Goal: Find contact information: Find contact information

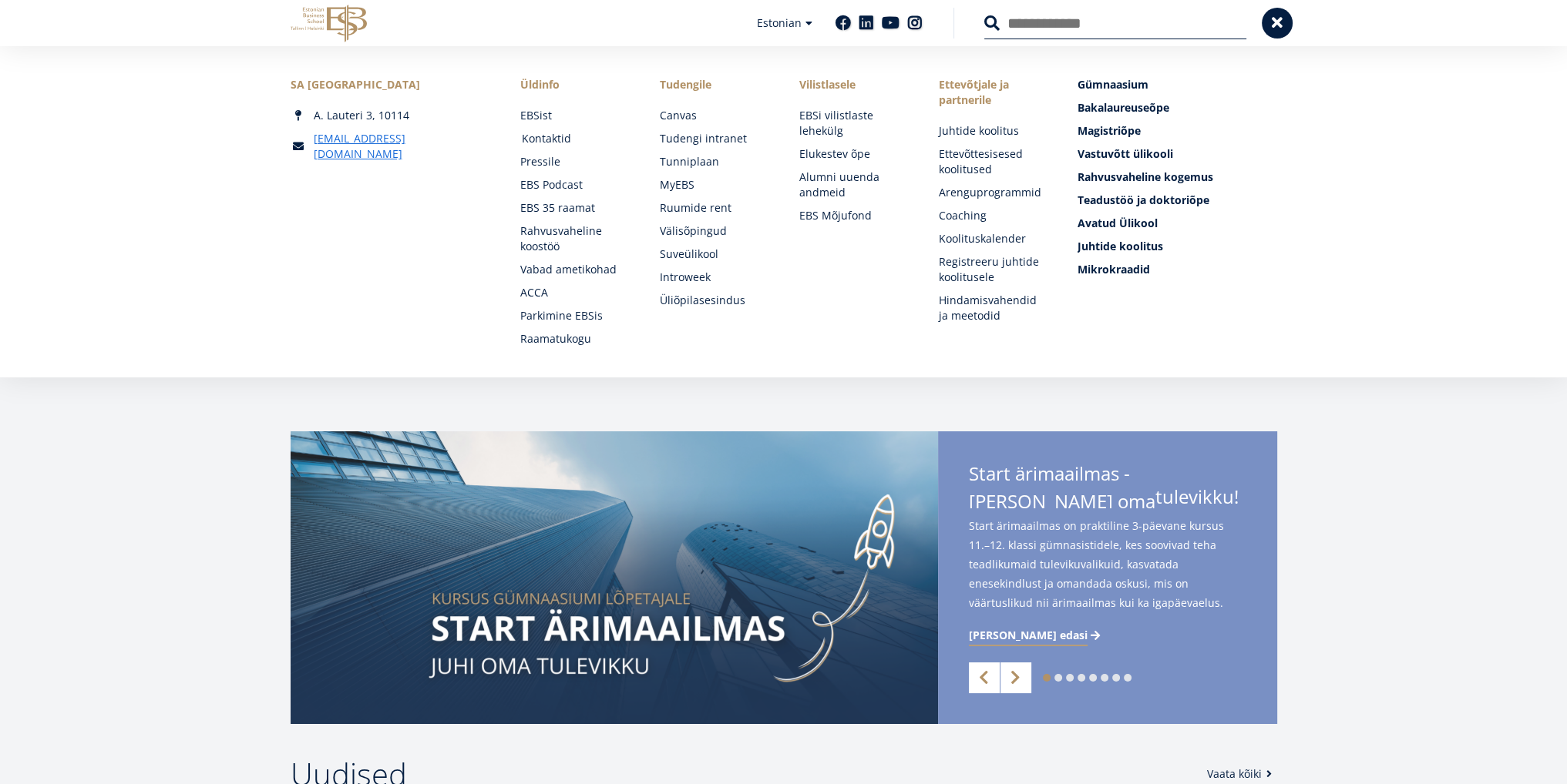
click at [544, 141] on link "Kontaktid" at bounding box center [576, 139] width 109 height 16
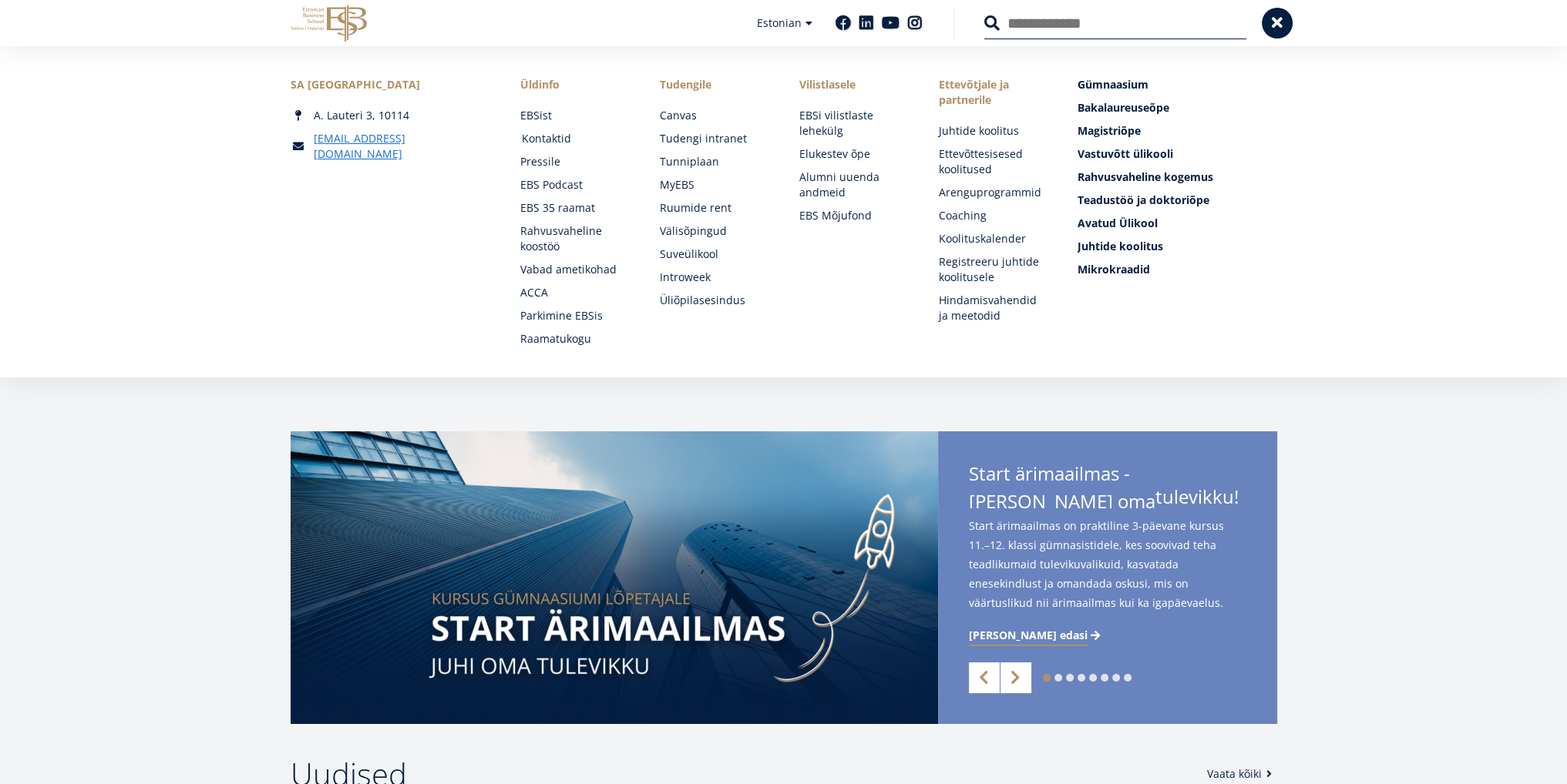
click at [534, 139] on link "Kontaktid" at bounding box center [576, 139] width 109 height 16
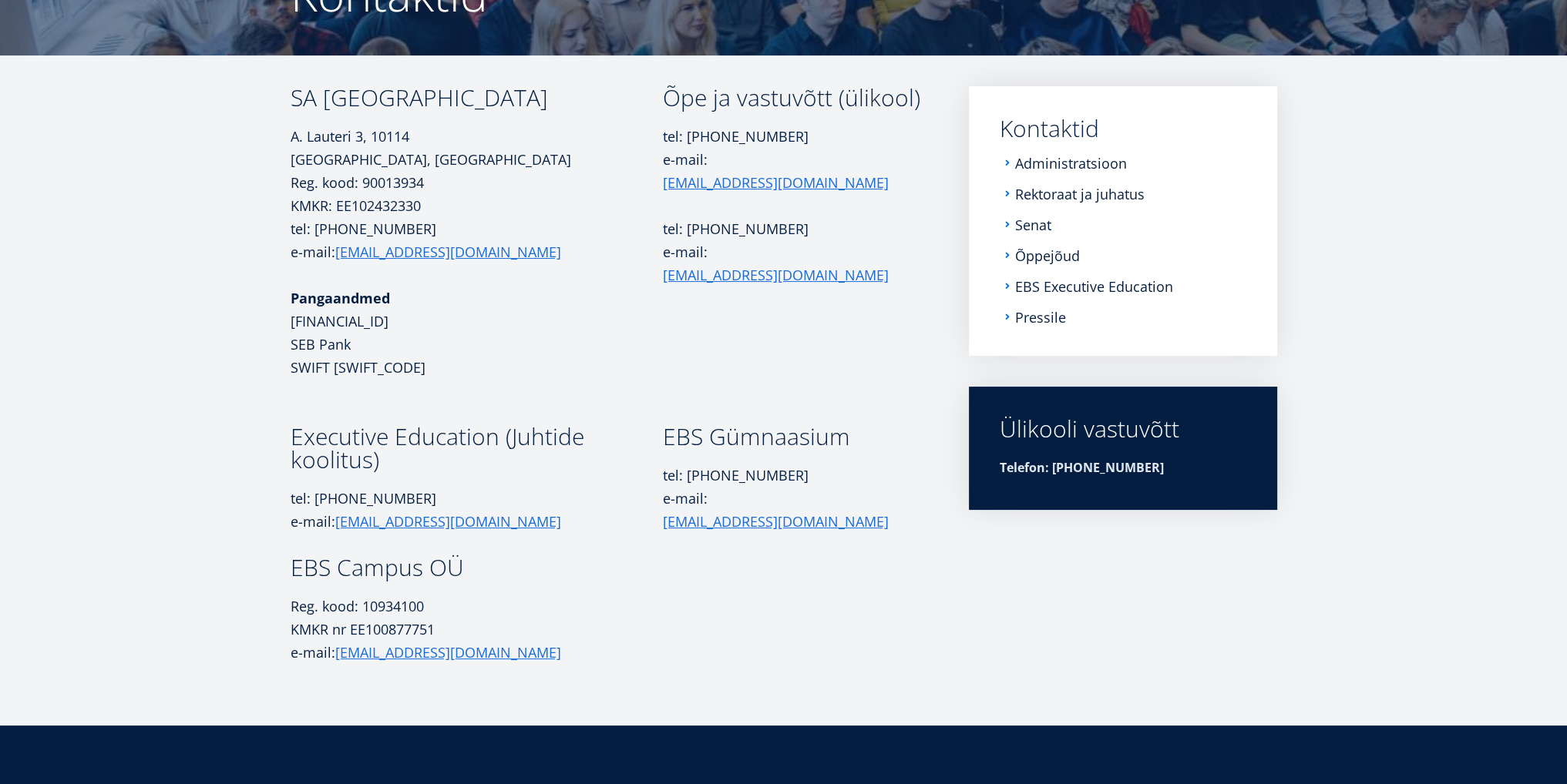
scroll to position [185, 0]
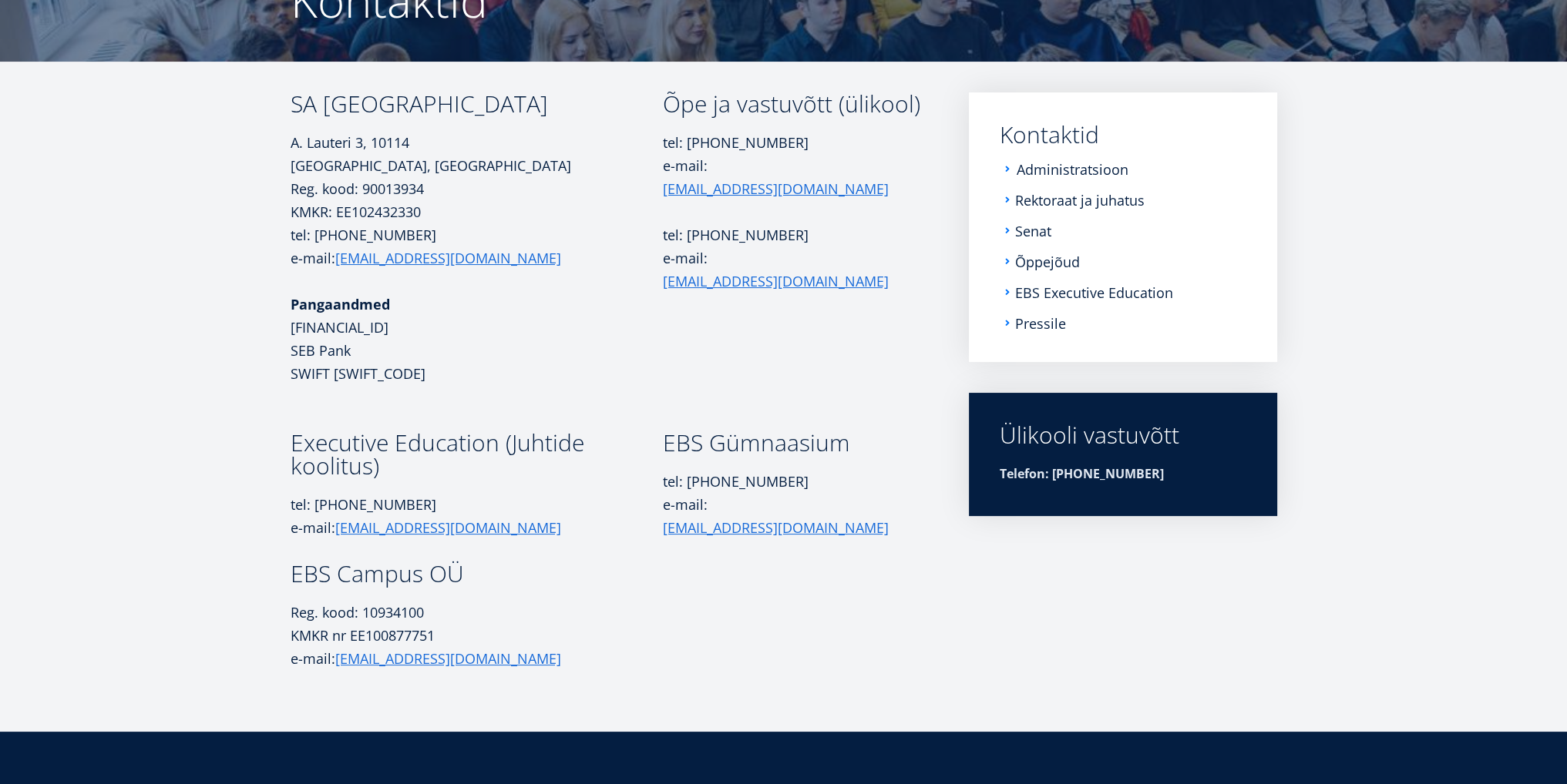
click at [1040, 172] on link "Administratsioon" at bounding box center [1072, 170] width 112 height 16
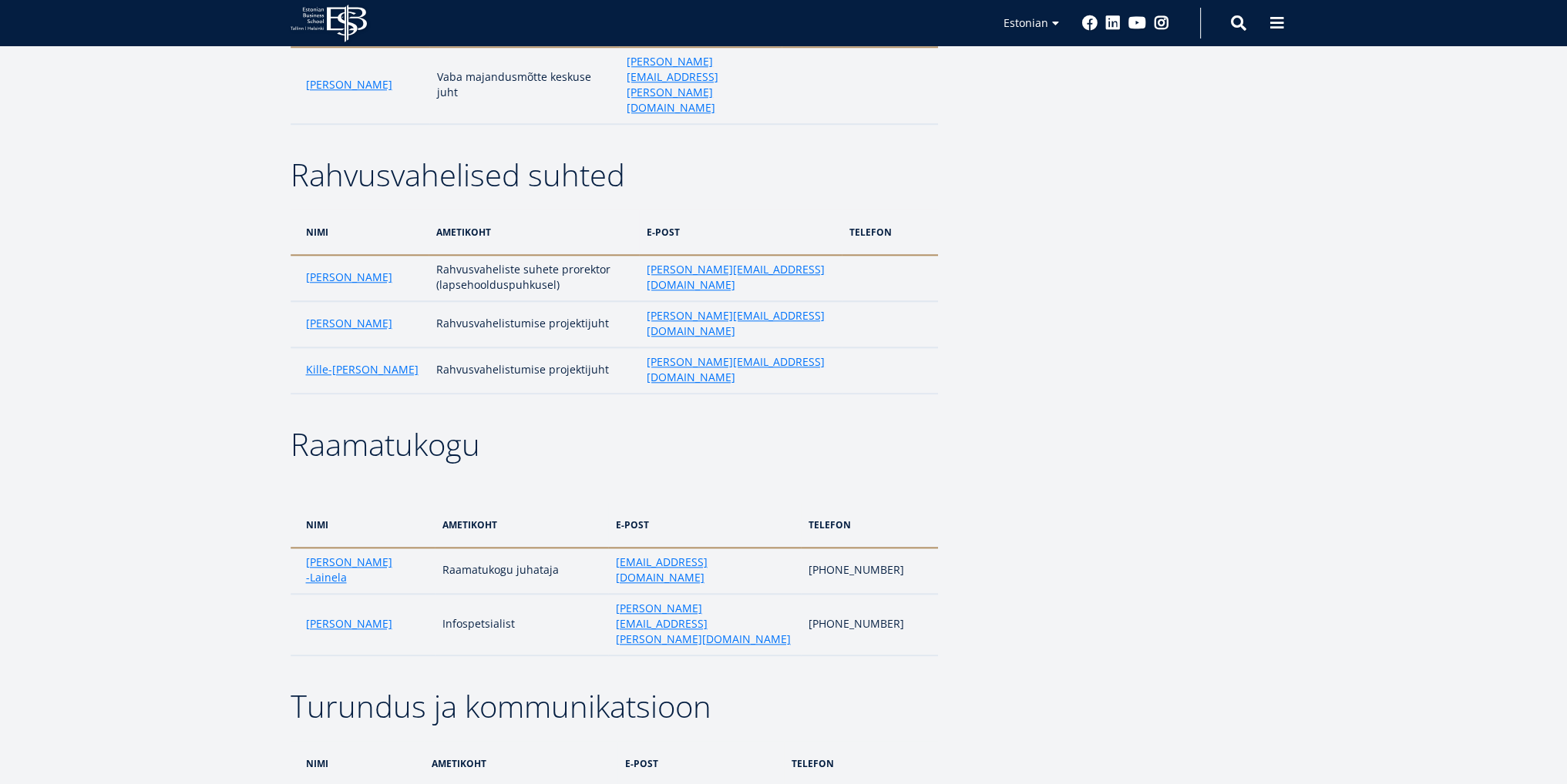
scroll to position [2235, 0]
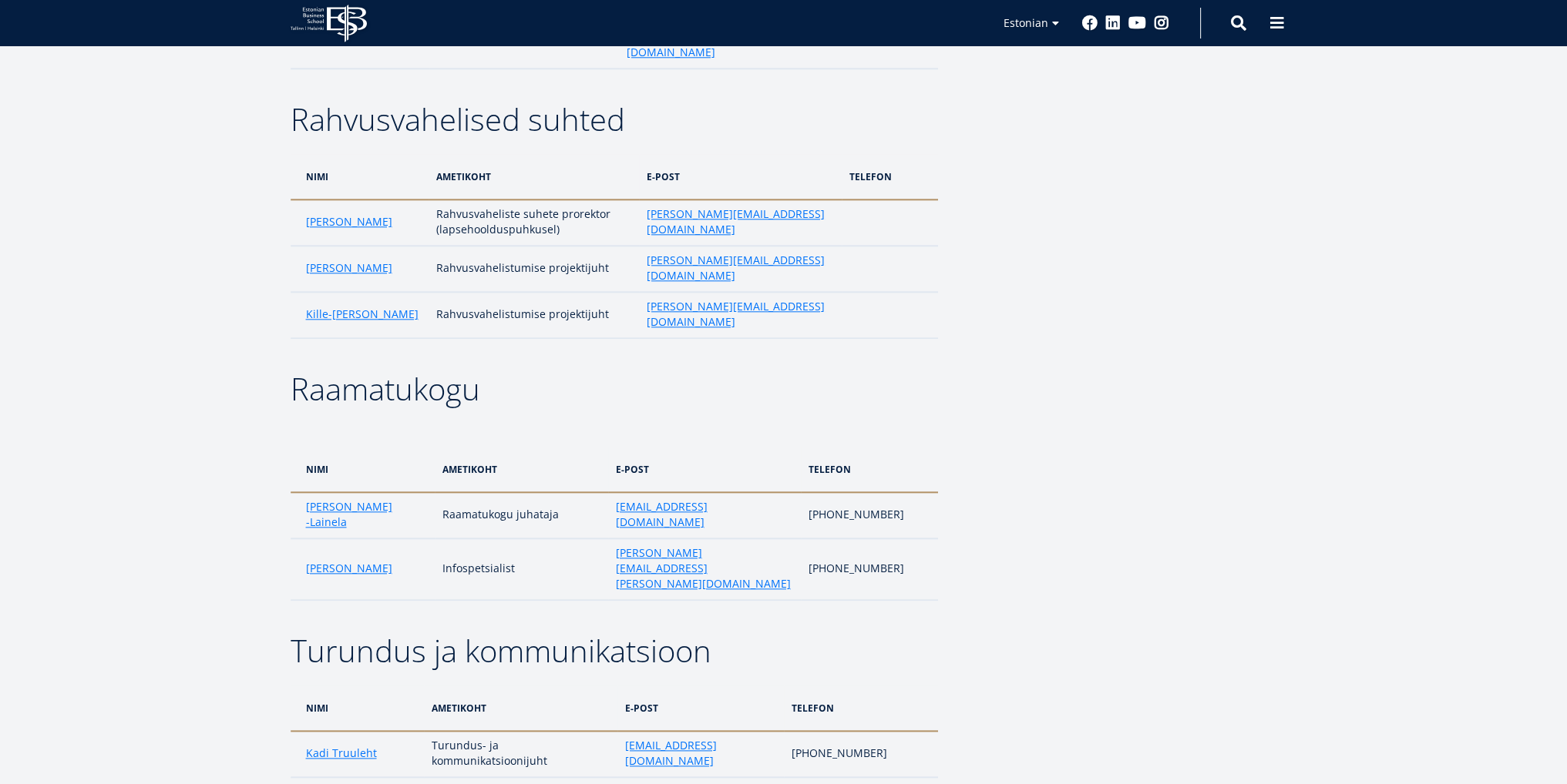
drag, startPoint x: 762, startPoint y: 517, endPoint x: 634, endPoint y: 517, distance: 128.0
copy link "[EMAIL_ADDRESS][DOMAIN_NAME]"
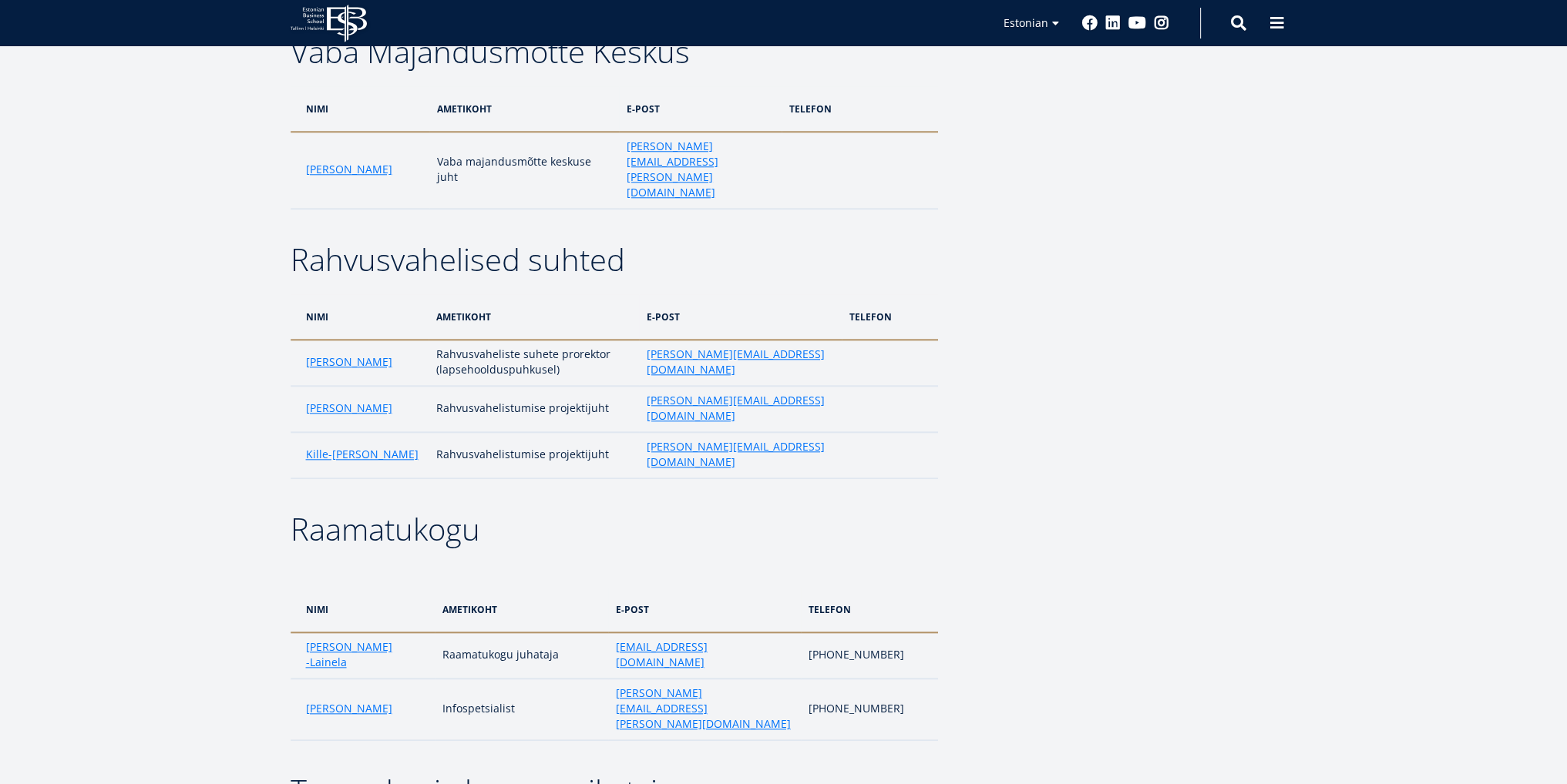
scroll to position [2081, 0]
